Goal: Navigation & Orientation: Find specific page/section

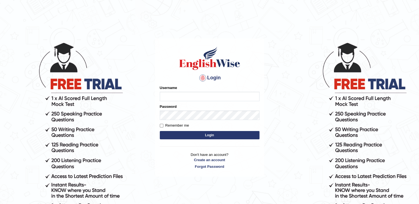
type input "mariyah25"
click at [188, 131] on form "Please fix the following errors: Username mariyah25 Password Remember me Login" at bounding box center [210, 113] width 100 height 56
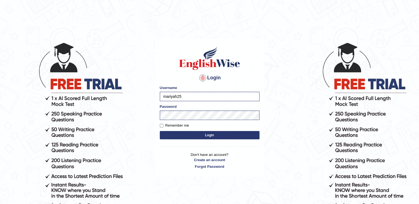
click at [187, 134] on button "Login" at bounding box center [210, 135] width 100 height 8
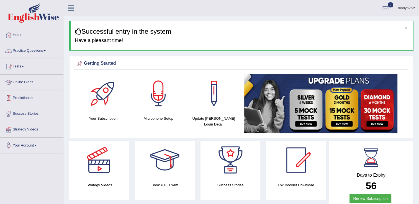
click at [31, 82] on link "Online Class" at bounding box center [31, 82] width 63 height 14
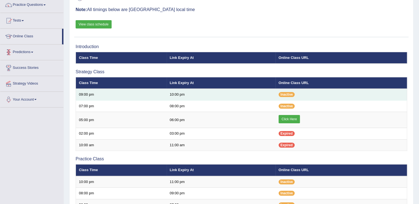
scroll to position [46, 0]
